Goal: Information Seeking & Learning: Learn about a topic

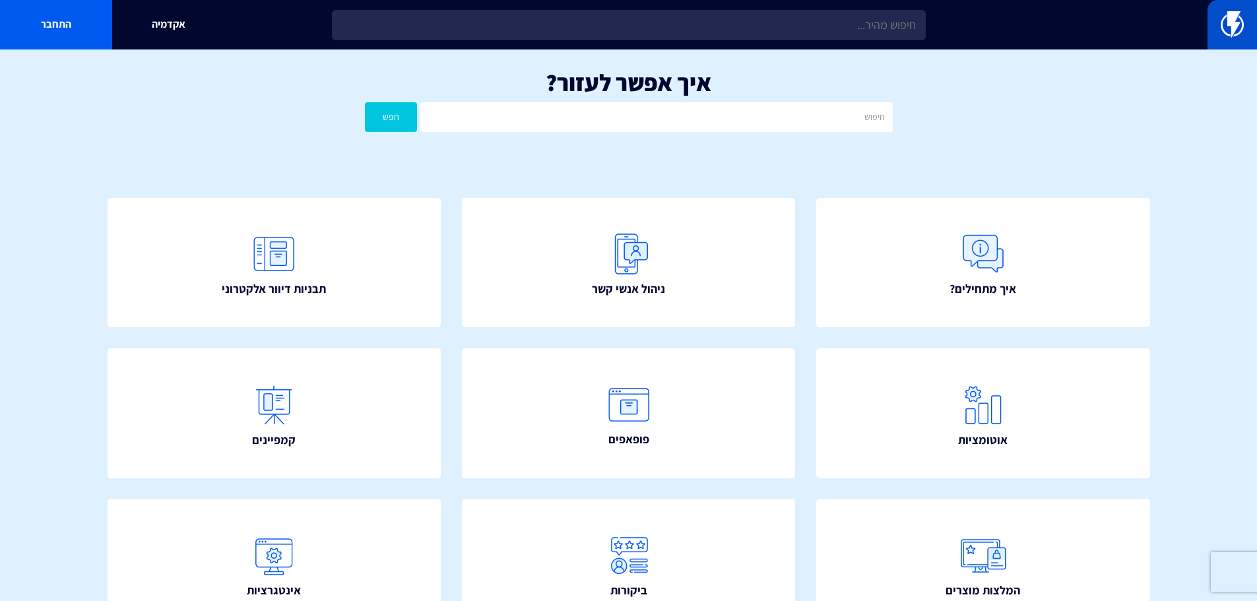
click at [1226, 23] on img at bounding box center [1232, 24] width 23 height 26
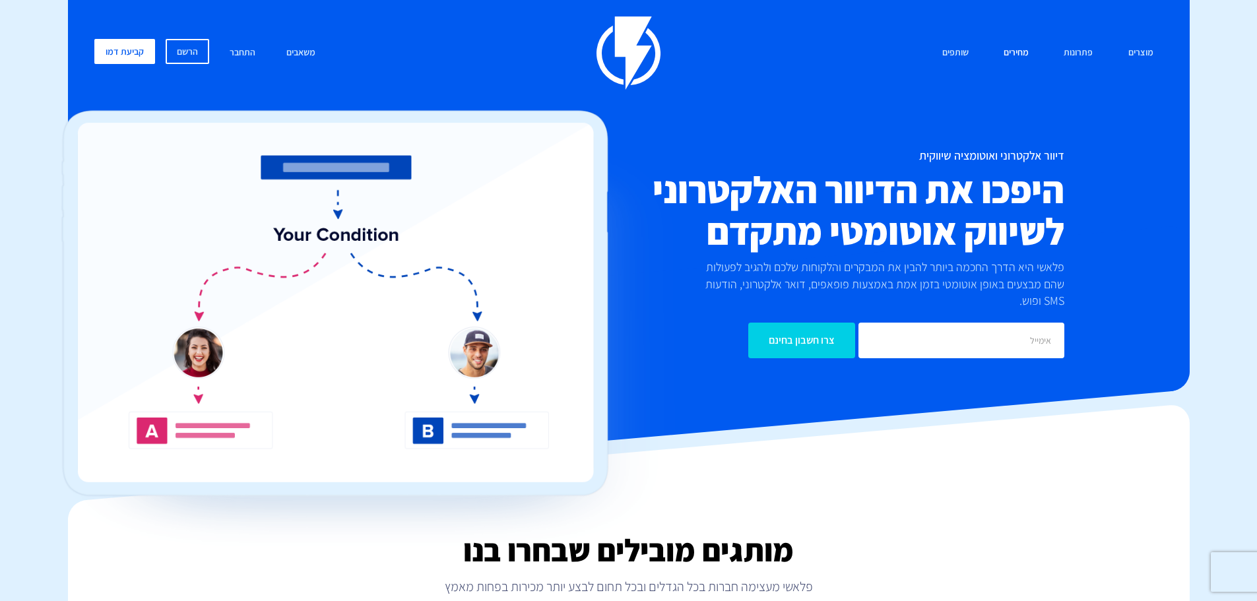
click at [1027, 49] on link "מחירים" at bounding box center [1016, 53] width 45 height 28
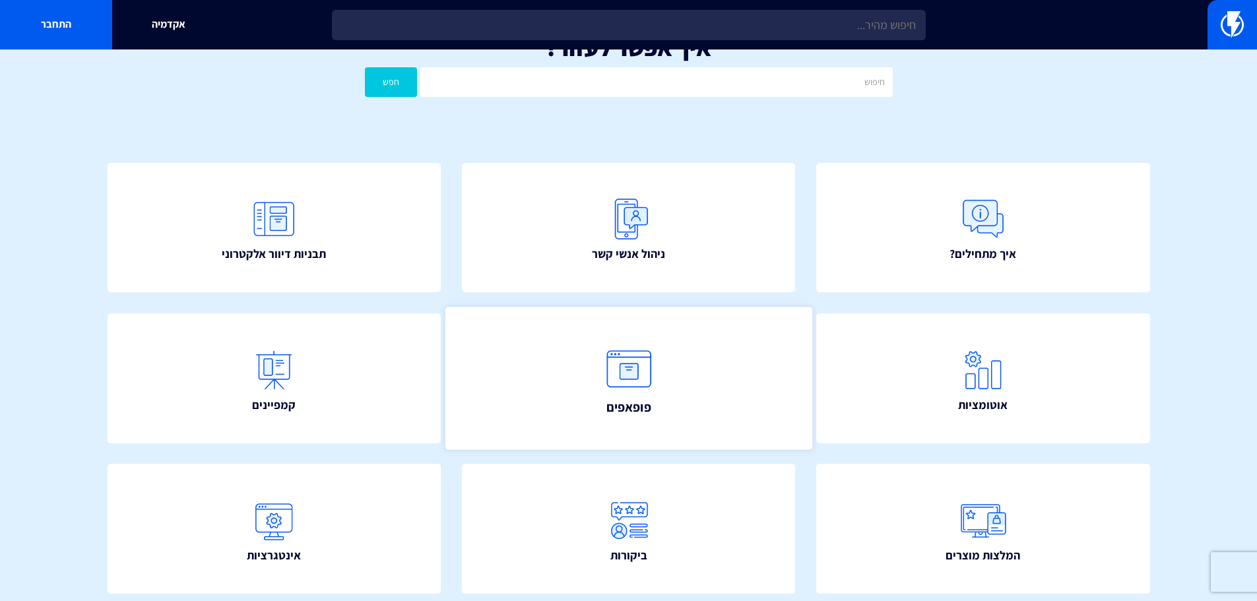
scroll to position [132, 0]
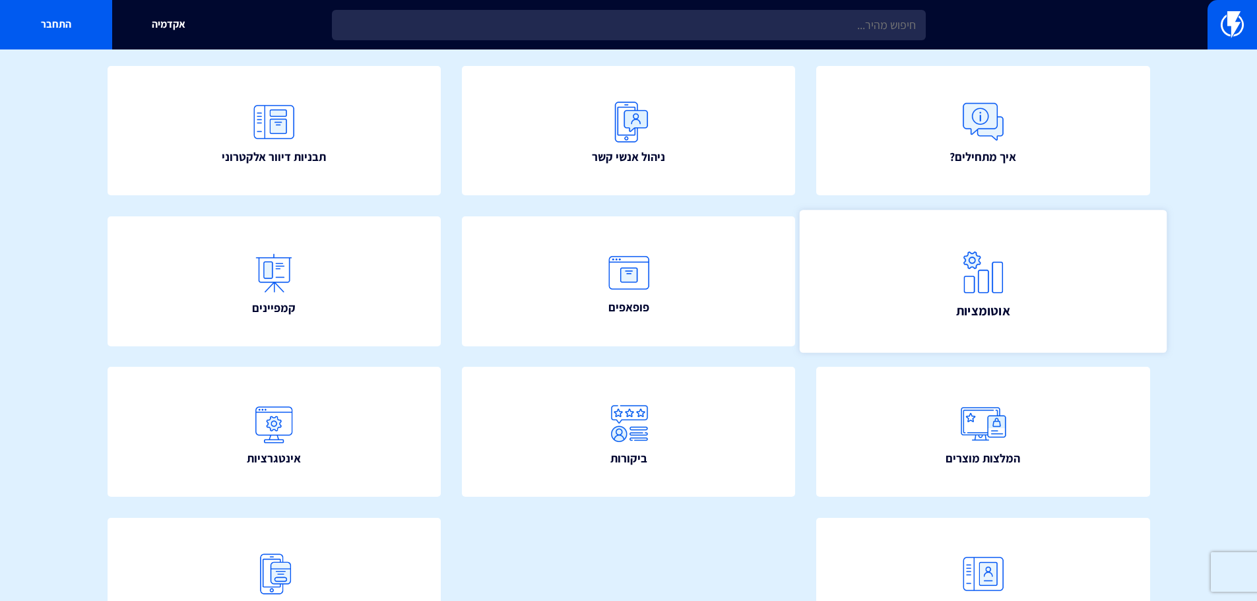
click at [893, 317] on link "אוטומציות" at bounding box center [983, 281] width 367 height 143
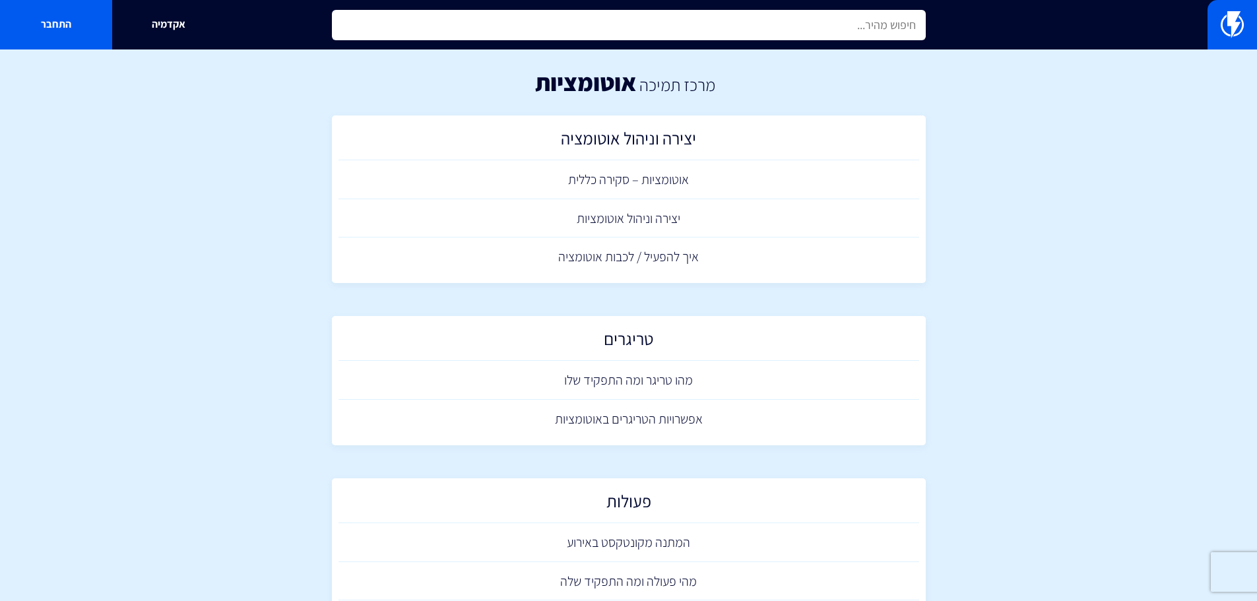
click at [666, 24] on input "text" at bounding box center [629, 25] width 594 height 30
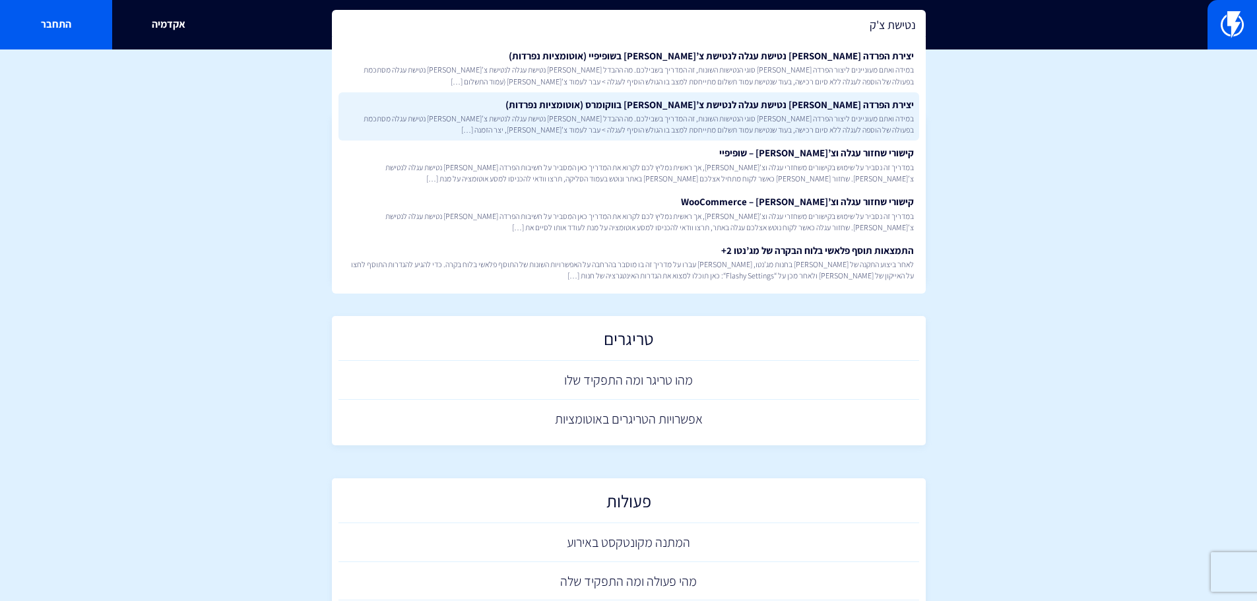
type input "נטישת צ'ק"
click at [790, 104] on link "יצירת הפרדה בין נטישת עגלה לנטישת צ’קאווט בווקומרס (אוטומציות נפרדות) במידה ואת…" at bounding box center [628, 116] width 581 height 49
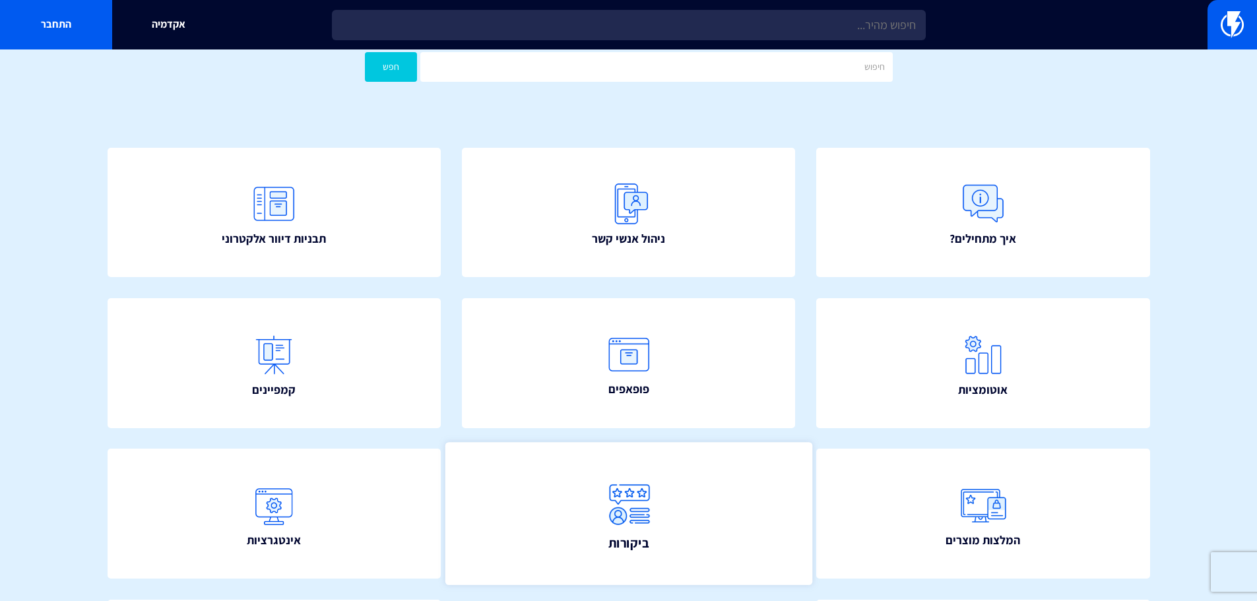
scroll to position [198, 0]
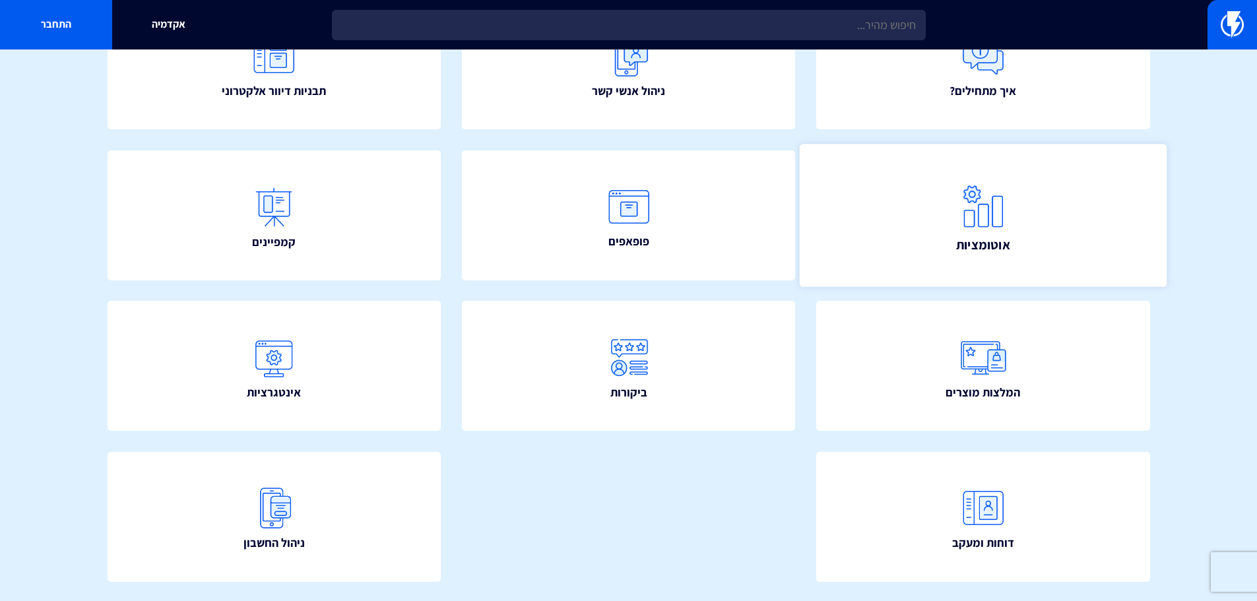
click at [996, 232] on img at bounding box center [983, 206] width 58 height 58
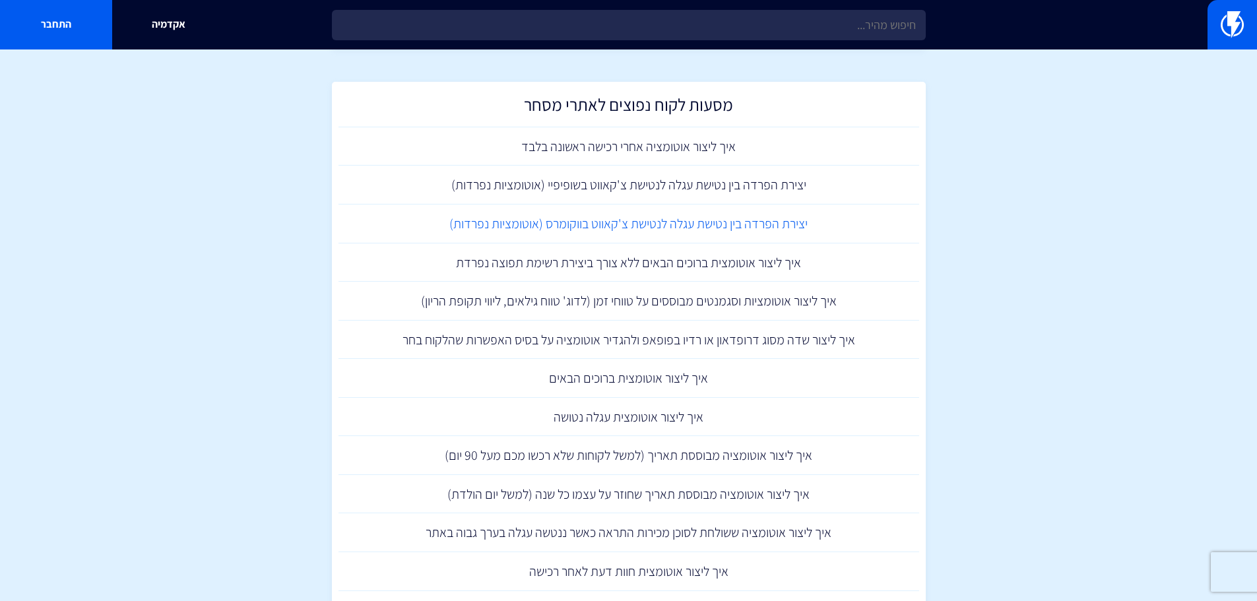
scroll to position [881, 0]
